Goal: Information Seeking & Learning: Learn about a topic

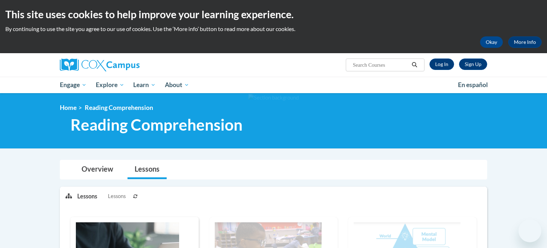
click at [444, 66] on link "Log In" at bounding box center [442, 63] width 25 height 11
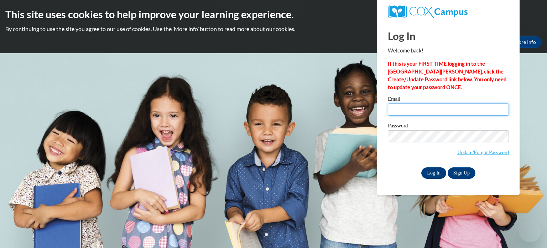
type input "anderson@erinschool.org"
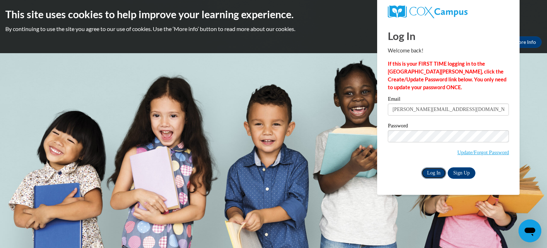
click at [430, 174] on input "Log In" at bounding box center [434, 172] width 25 height 11
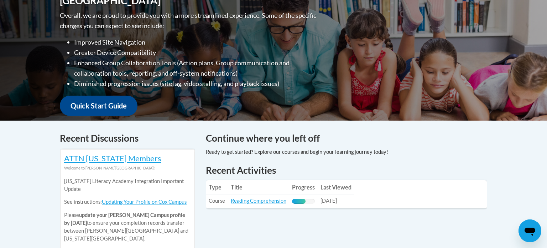
scroll to position [185, 0]
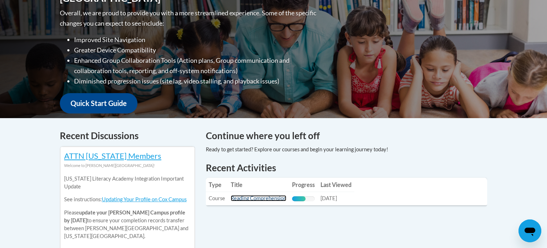
click at [269, 200] on link "Reading Comprehension" at bounding box center [259, 198] width 56 height 6
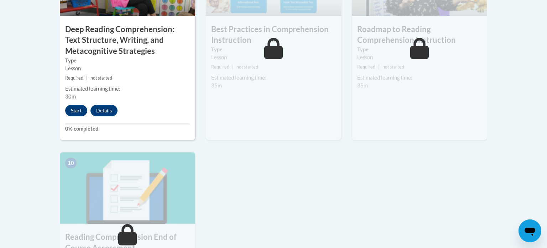
scroll to position [684, 0]
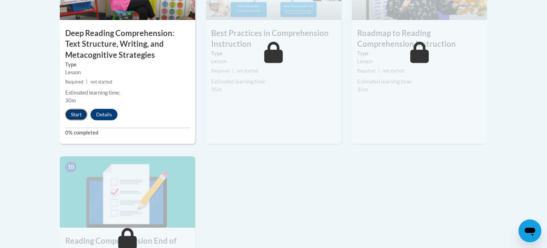
click at [76, 119] on button "Start" at bounding box center [76, 114] width 22 height 11
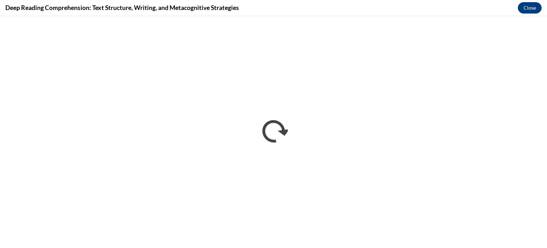
scroll to position [0, 0]
